Goal: Transaction & Acquisition: Subscribe to service/newsletter

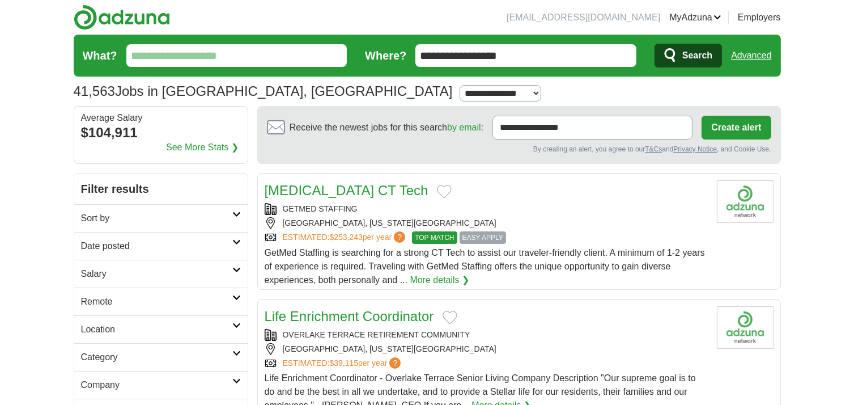
click at [230, 295] on h2 "Remote" at bounding box center [156, 302] width 151 height 14
click at [128, 321] on div "Remote jobs" at bounding box center [160, 328] width 173 height 27
click at [234, 353] on icon at bounding box center [236, 353] width 9 height 6
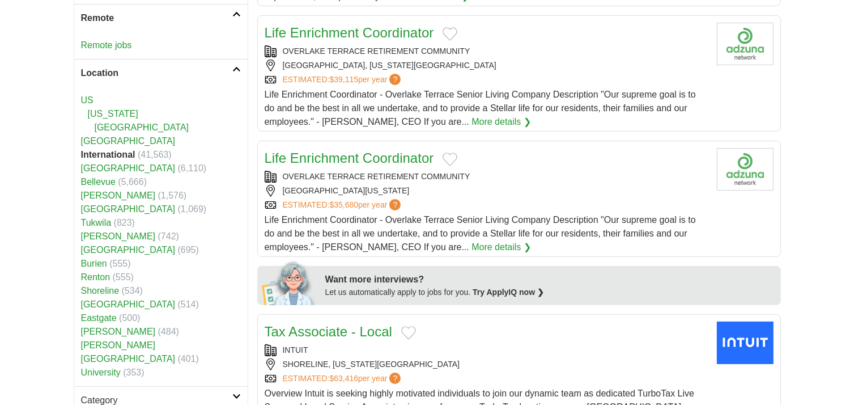
click at [121, 152] on strong "International" at bounding box center [108, 155] width 54 height 10
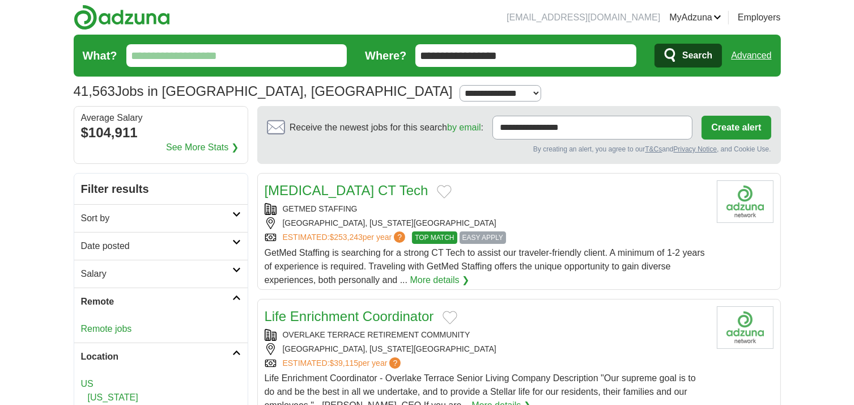
click at [264, 61] on input "What?" at bounding box center [236, 55] width 221 height 23
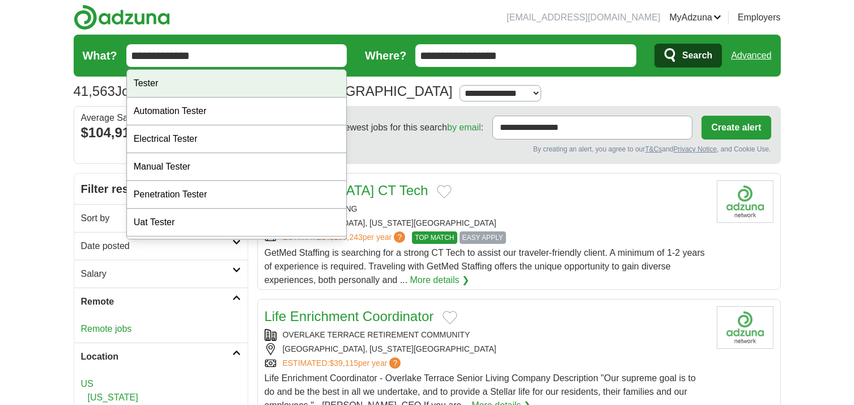
click at [243, 83] on div "Tester" at bounding box center [237, 84] width 220 height 28
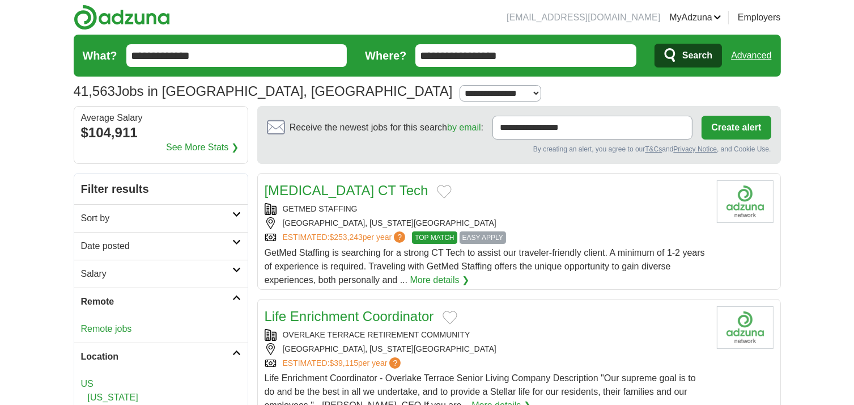
type input "******"
click at [600, 58] on input "**********" at bounding box center [525, 55] width 221 height 23
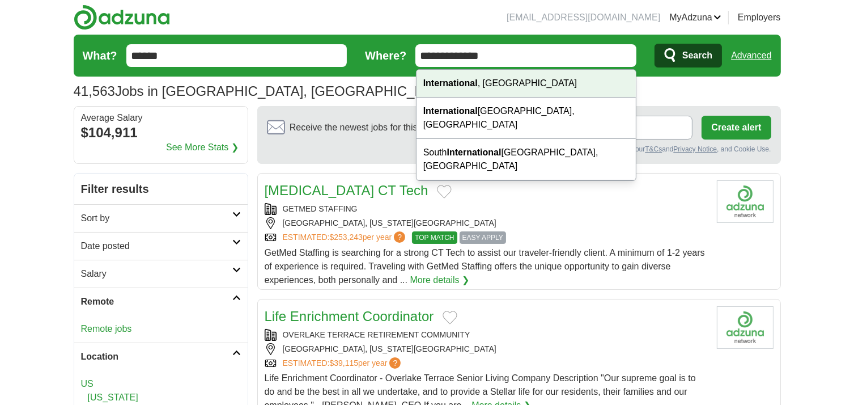
type input "**********"
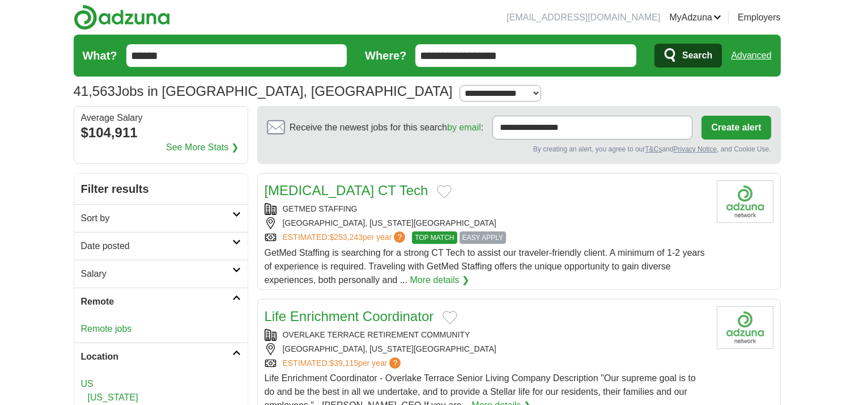
click at [698, 56] on span "Search" at bounding box center [697, 55] width 30 height 23
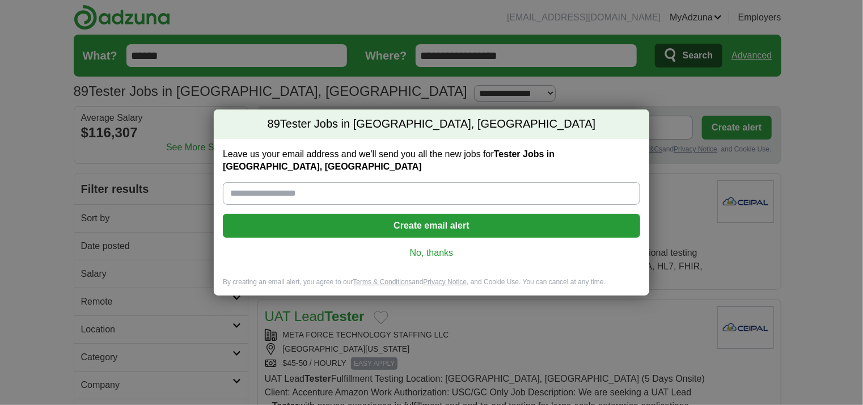
click at [478, 220] on button "Create email alert" at bounding box center [431, 226] width 417 height 24
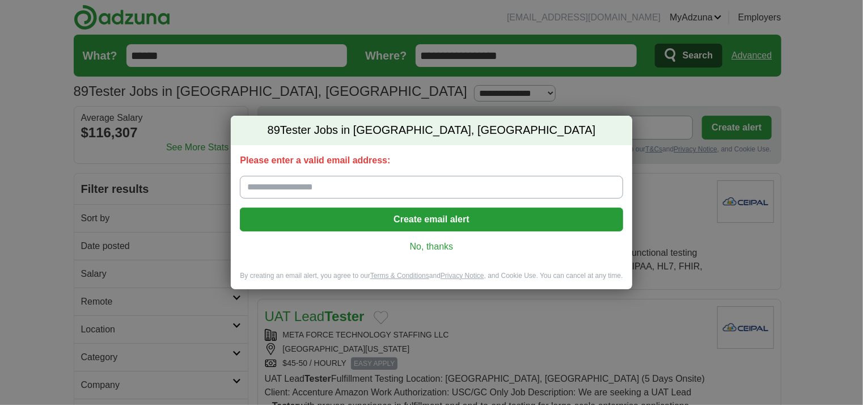
click at [473, 188] on input "Please enter a valid email address:" at bounding box center [431, 187] width 383 height 23
type input "**********"
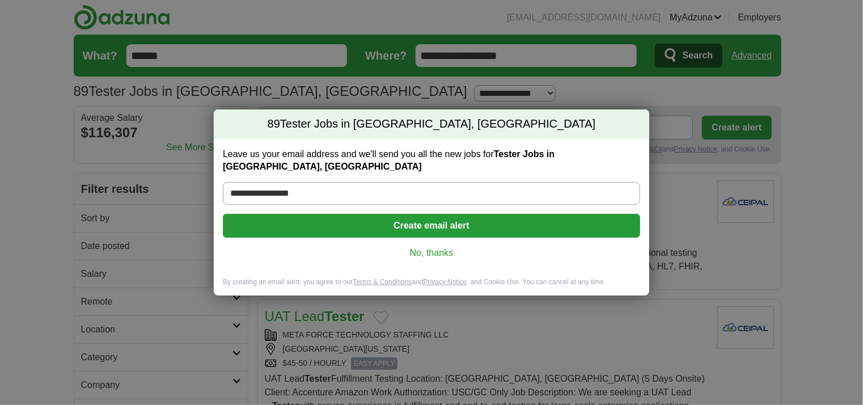
click at [517, 218] on button "Create email alert" at bounding box center [431, 226] width 417 height 24
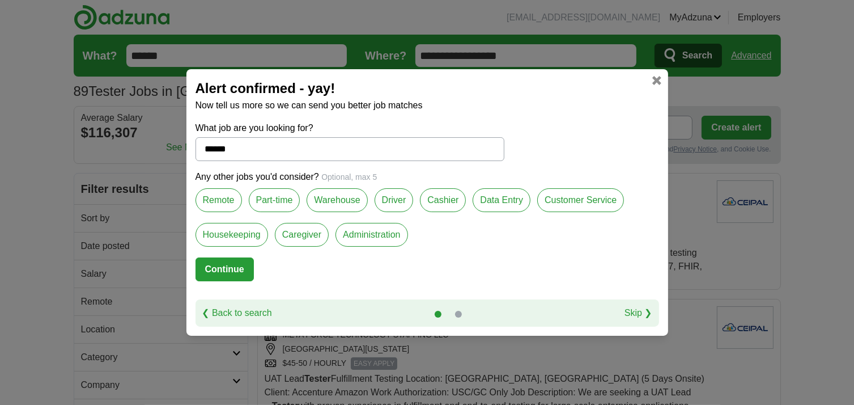
click at [215, 205] on label "Remote" at bounding box center [219, 200] width 46 height 24
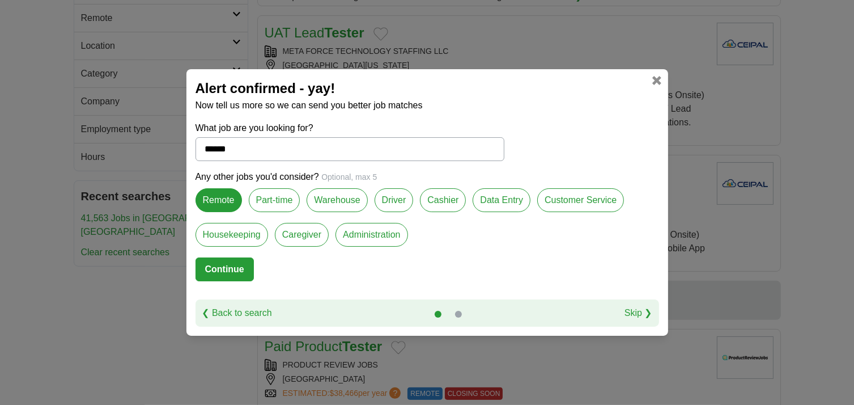
click at [228, 269] on button "Continue" at bounding box center [225, 269] width 58 height 24
select select "*"
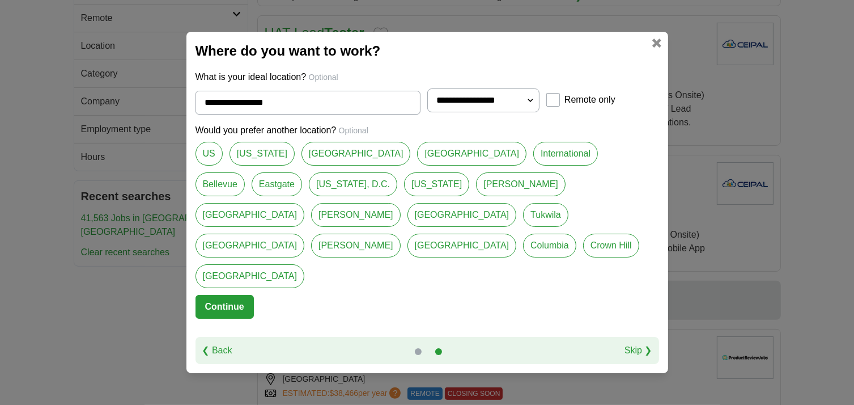
click at [533, 165] on link "International" at bounding box center [565, 154] width 65 height 24
type input "**********"
click at [247, 295] on button "Continue" at bounding box center [225, 307] width 58 height 24
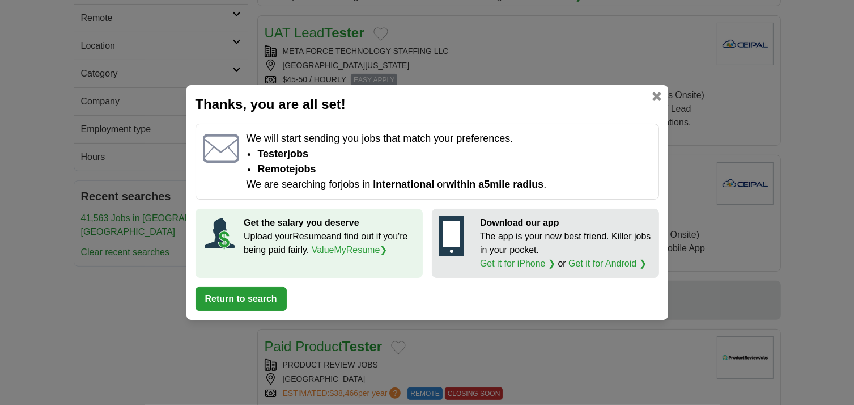
click at [259, 296] on button "Return to search" at bounding box center [241, 299] width 91 height 24
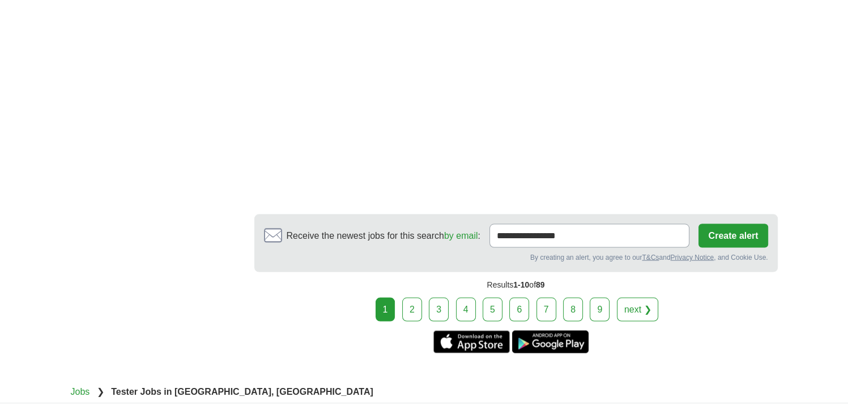
scroll to position [2067, 0]
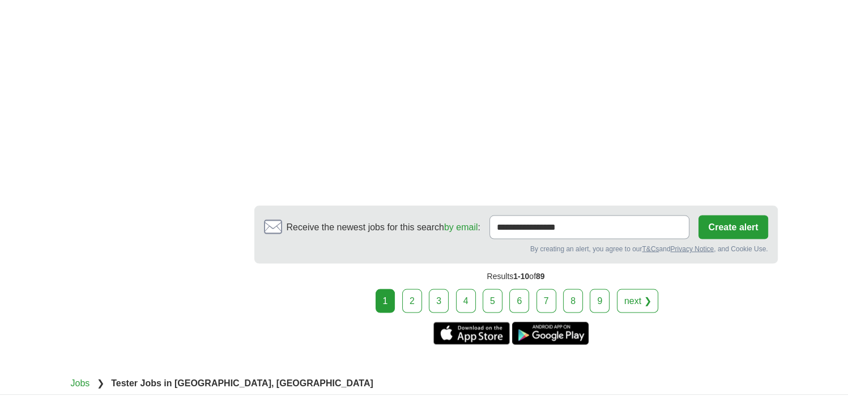
click at [490, 288] on link "5" at bounding box center [493, 300] width 20 height 24
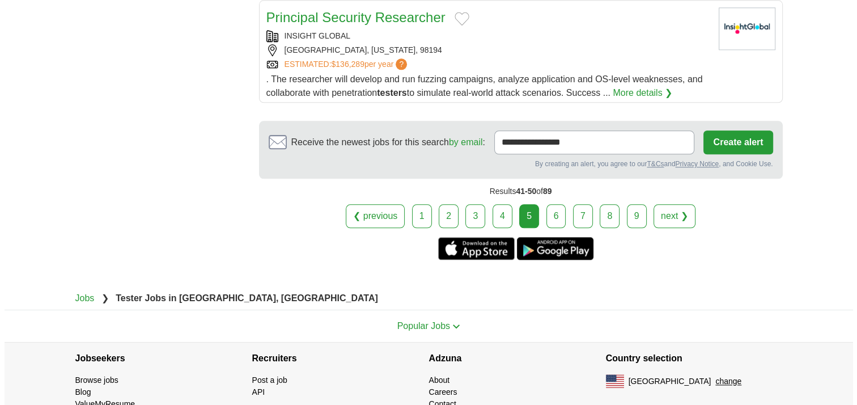
scroll to position [1399, 0]
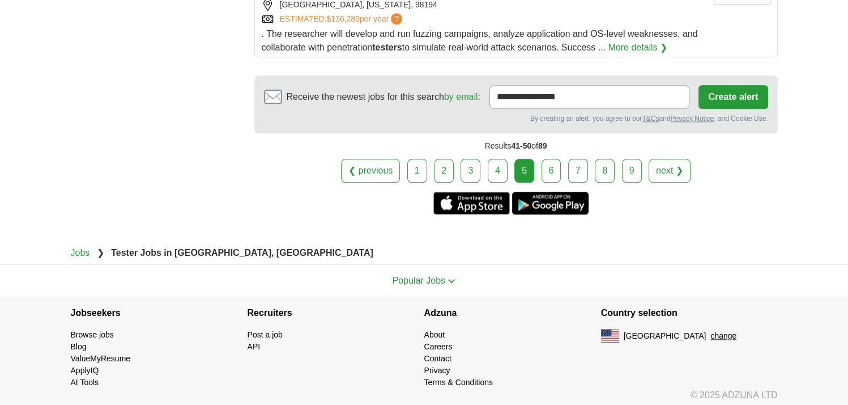
click at [711, 330] on button "change" at bounding box center [724, 336] width 26 height 12
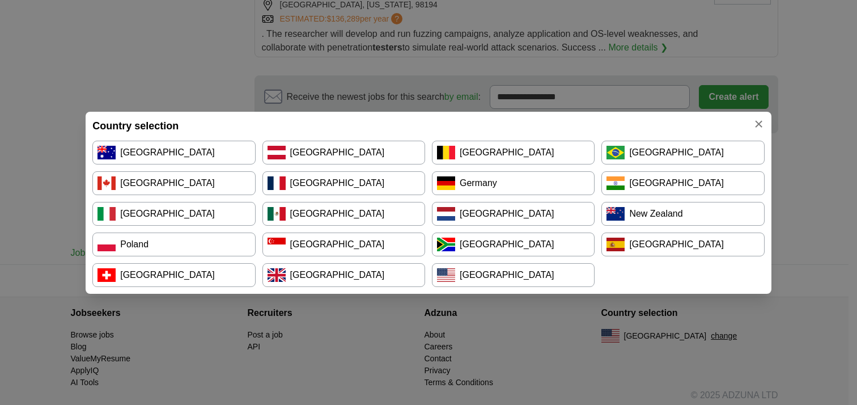
click at [526, 245] on link "[GEOGRAPHIC_DATA]" at bounding box center [513, 244] width 163 height 24
click at [517, 245] on link "[GEOGRAPHIC_DATA]" at bounding box center [513, 244] width 163 height 24
